Goal: Task Accomplishment & Management: Manage account settings

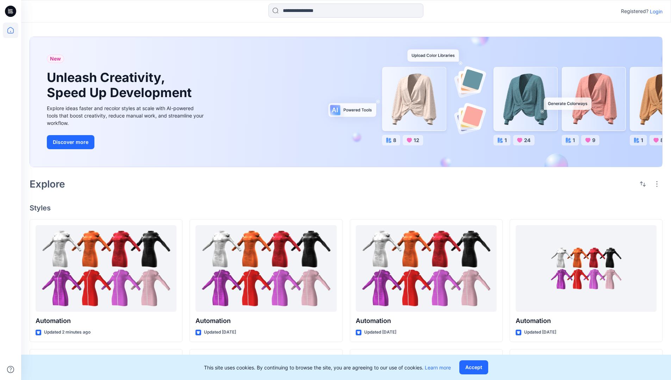
click at [654, 11] on p "Login" at bounding box center [656, 11] width 13 height 7
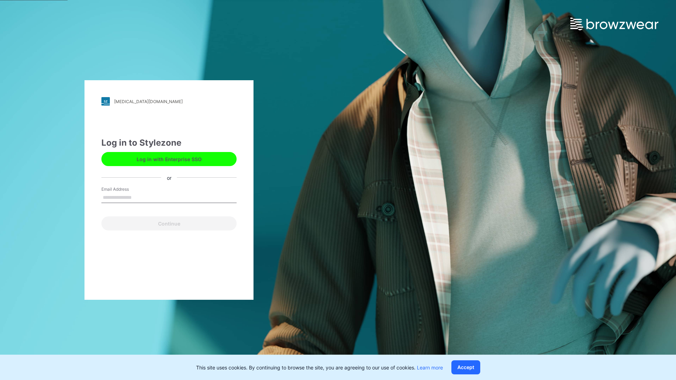
click at [139, 197] on input "Email Address" at bounding box center [168, 198] width 135 height 11
type input "**********"
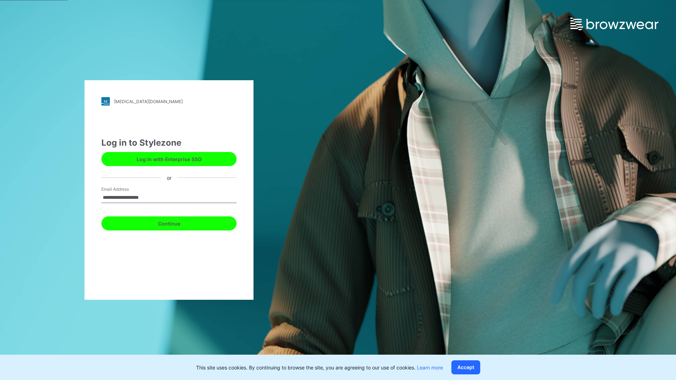
click at [177, 222] on button "Continue" at bounding box center [168, 224] width 135 height 14
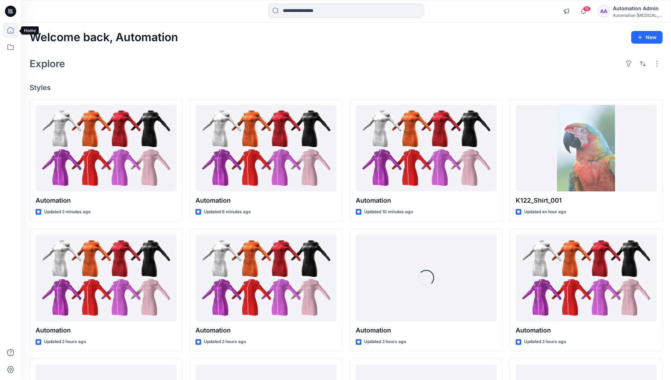
click at [13, 30] on icon at bounding box center [10, 30] width 6 height 6
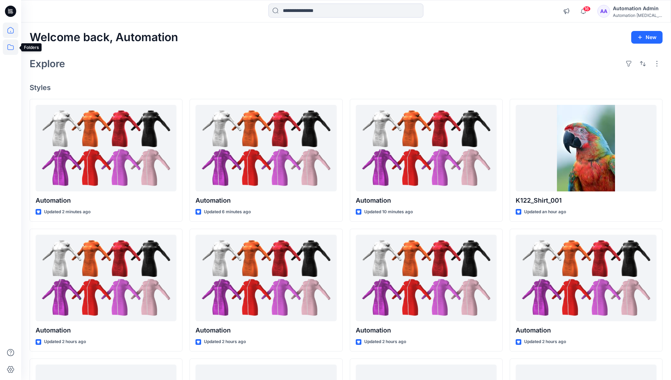
click at [9, 48] on icon at bounding box center [10, 46] width 15 height 15
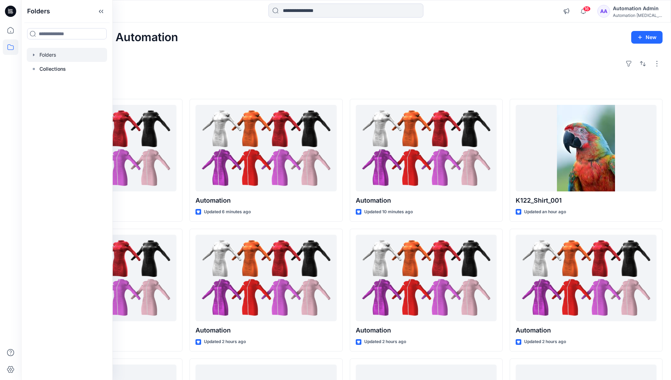
click at [46, 55] on div at bounding box center [67, 55] width 80 height 14
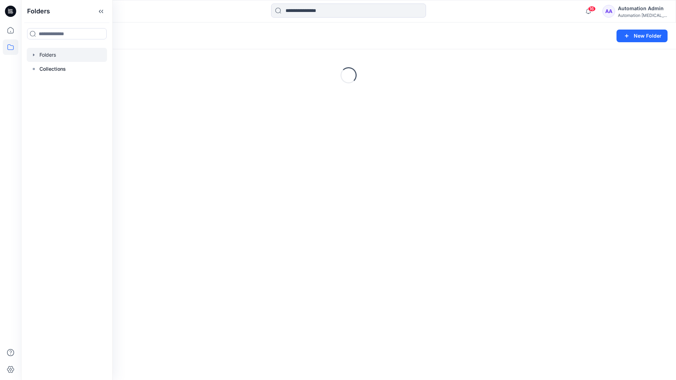
click at [297, 237] on div "Folders New Folder Loading..." at bounding box center [348, 202] width 655 height 358
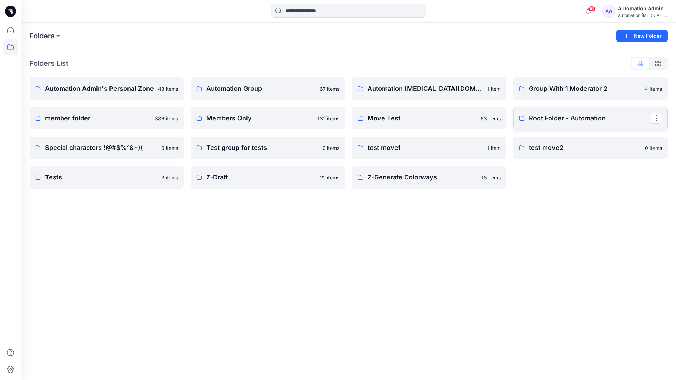
click at [550, 119] on p "Root Folder - Automation" at bounding box center [590, 118] width 122 height 10
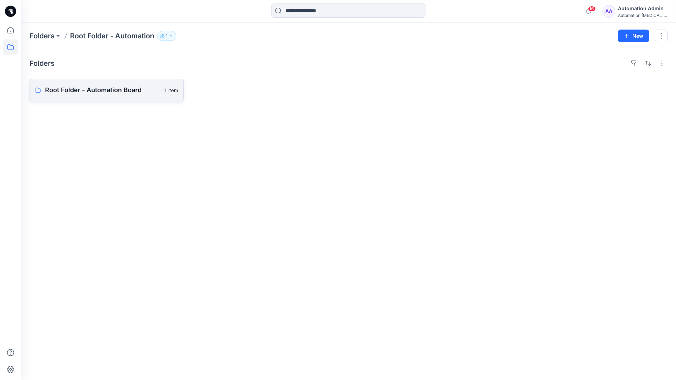
click at [128, 96] on link "Root Folder - Automation Board 1 item" at bounding box center [107, 90] width 154 height 23
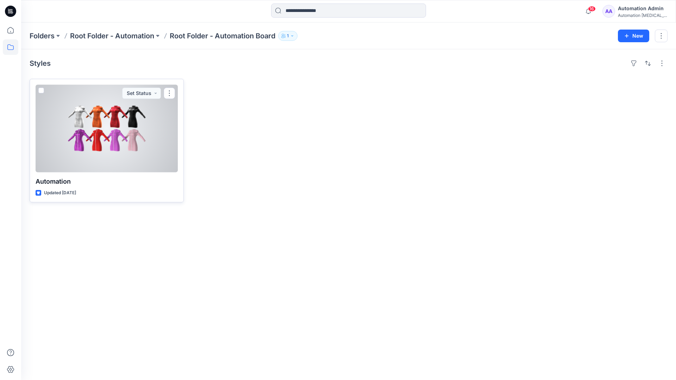
click at [42, 91] on span at bounding box center [41, 91] width 6 height 6
